Goal: Task Accomplishment & Management: Manage account settings

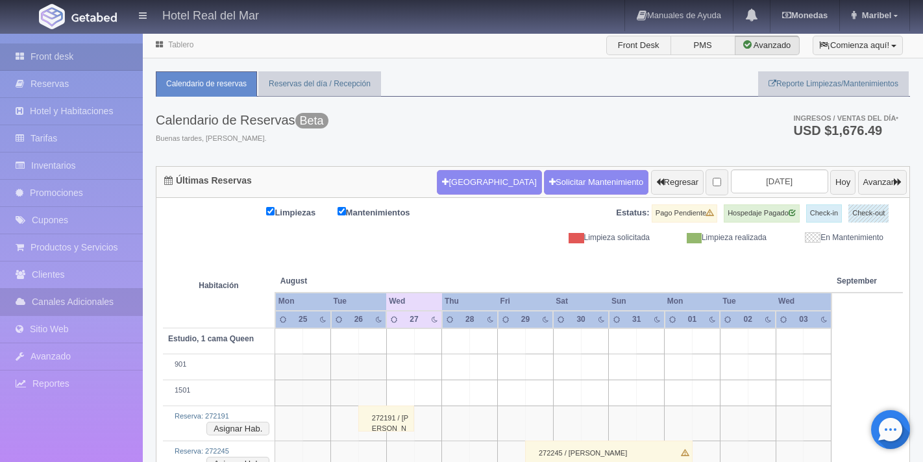
click at [62, 302] on link "Canales Adicionales" at bounding box center [71, 302] width 143 height 27
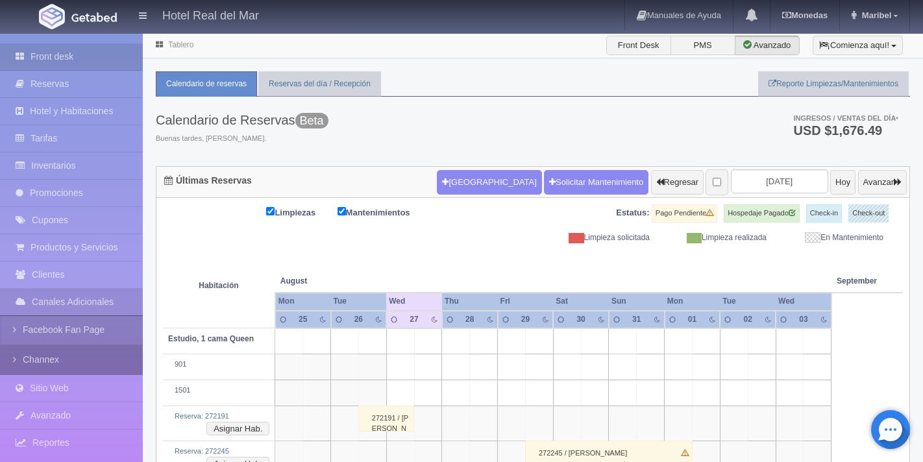
click at [60, 357] on link "Channex" at bounding box center [71, 359] width 143 height 29
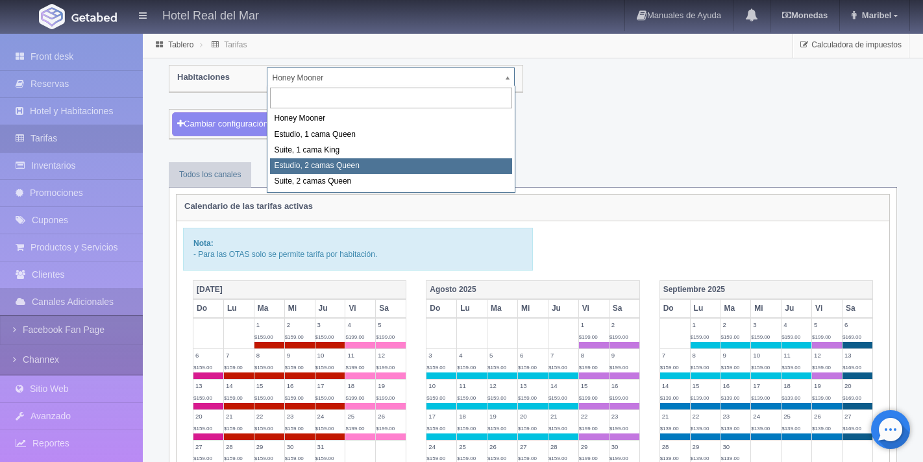
select select "2270"
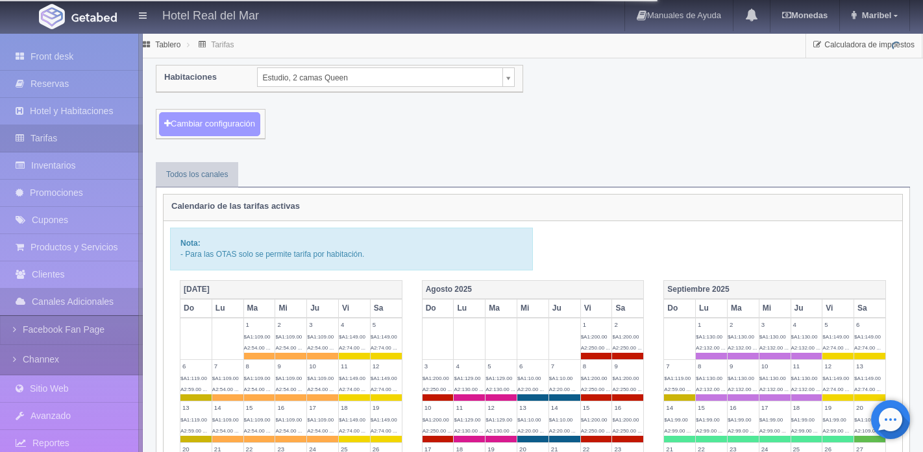
drag, startPoint x: 0, startPoint y: 0, endPoint x: 251, endPoint y: 126, distance: 280.5
click at [251, 126] on button "Cambiar configuración" at bounding box center [209, 124] width 101 height 24
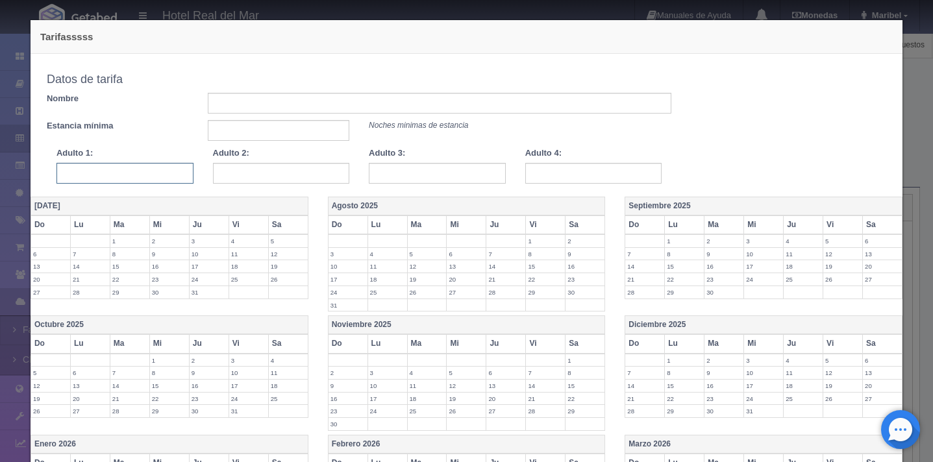
click at [147, 173] on input "text" at bounding box center [124, 173] width 137 height 21
click at [255, 178] on input "text" at bounding box center [281, 173] width 137 height 21
click at [392, 171] on input "text" at bounding box center [437, 173] width 137 height 21
click at [547, 175] on input "text" at bounding box center [593, 173] width 137 height 21
click at [461, 173] on input "text" at bounding box center [437, 173] width 137 height 21
